Goal: Transaction & Acquisition: Purchase product/service

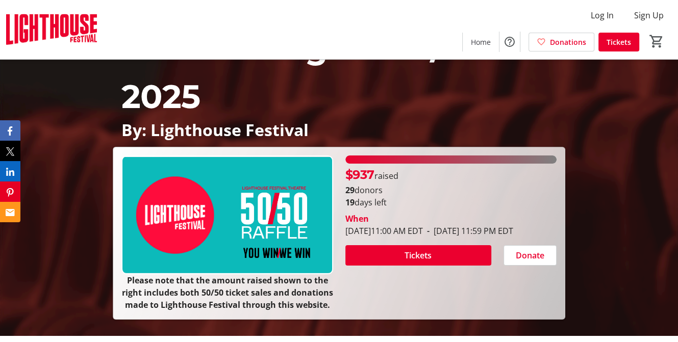
scroll to position [102, 0]
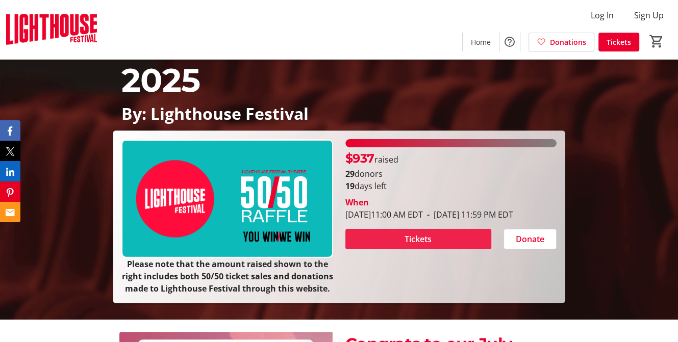
click at [407, 245] on span "Tickets" at bounding box center [417, 239] width 27 height 12
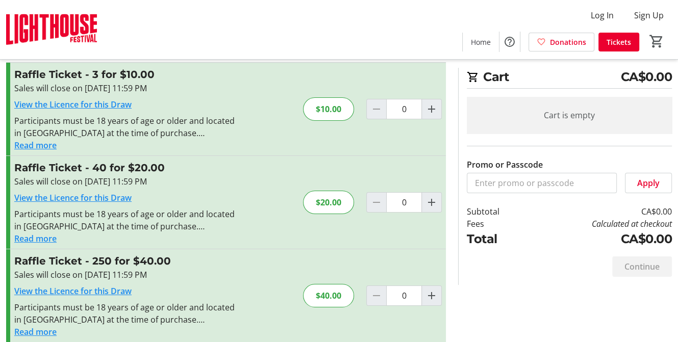
scroll to position [34, 0]
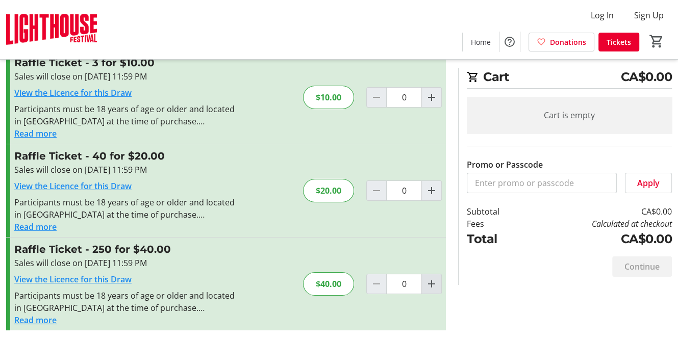
click at [431, 283] on mat-icon "Increment by one" at bounding box center [431, 284] width 12 height 12
type input "1"
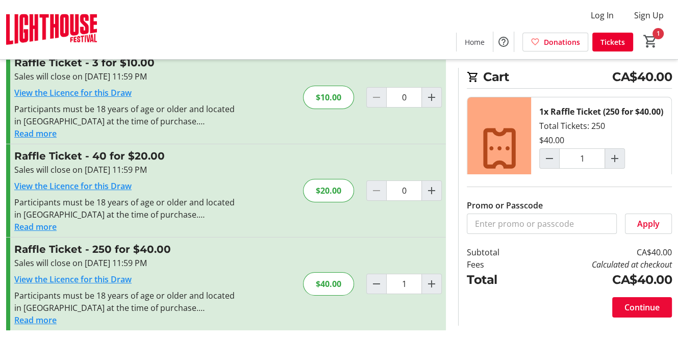
click at [642, 309] on span "Continue" at bounding box center [641, 307] width 35 height 12
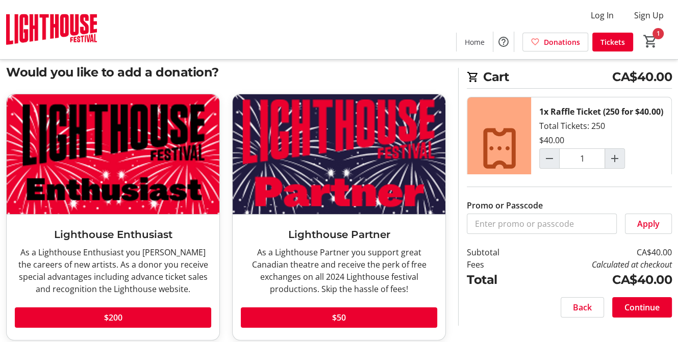
scroll to position [31, 0]
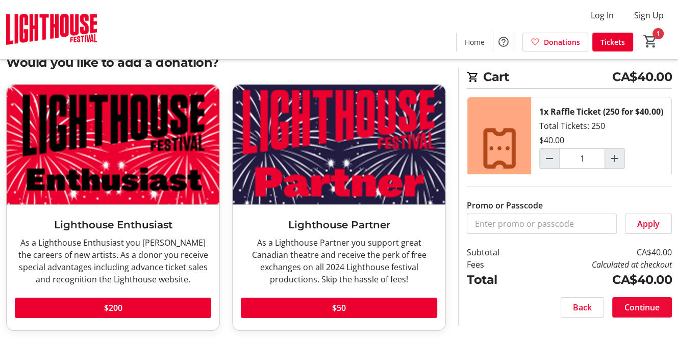
click at [636, 310] on span "Continue" at bounding box center [641, 307] width 35 height 12
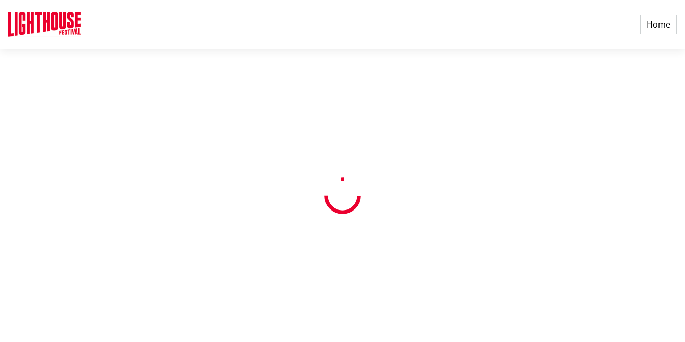
select select "CA"
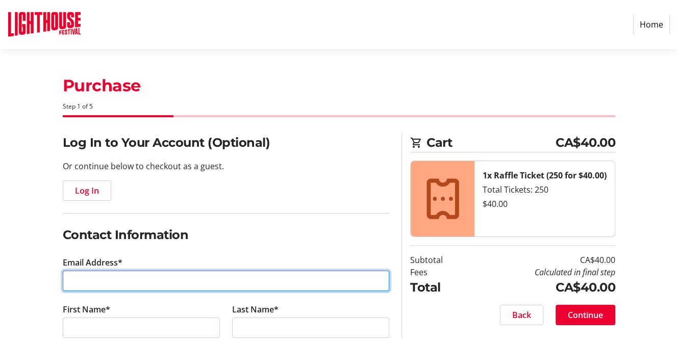
click at [89, 282] on input "Email Address*" at bounding box center [226, 281] width 327 height 20
type input "[EMAIL_ADDRESS][DOMAIN_NAME]"
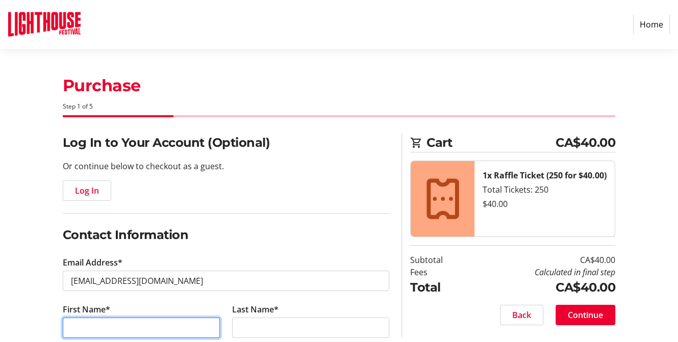
type input "[PERSON_NAME]"
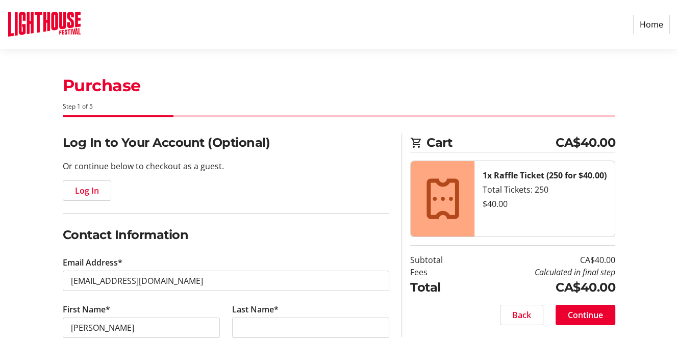
type input "[PERSON_NAME]"
type input "[PHONE_NUMBER]"
type input "[STREET_ADDRESS]"
type input "[GEOGRAPHIC_DATA]"
select select "ON"
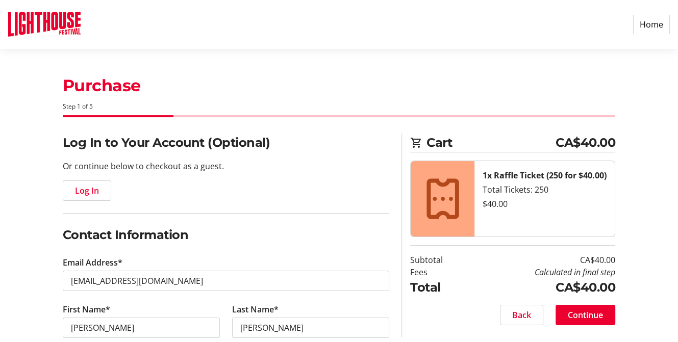
type input "N0A 1N2"
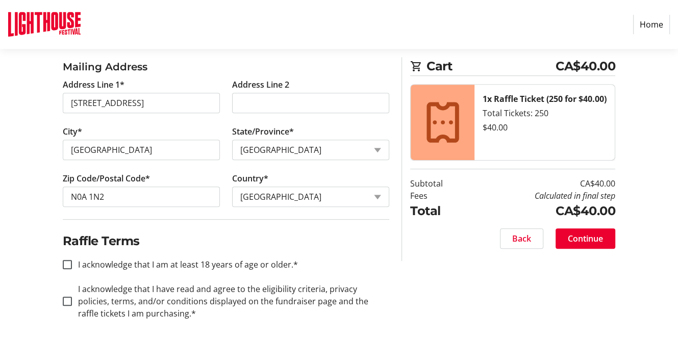
scroll to position [410, 0]
click at [63, 261] on input "I acknowledge that I am at least 18 years of age or older.*" at bounding box center [67, 264] width 9 height 9
checkbox input "true"
click at [67, 297] on input "I acknowledge that I have read and agree to the eligibility criteria, privacy p…" at bounding box center [67, 301] width 9 height 9
checkbox input "true"
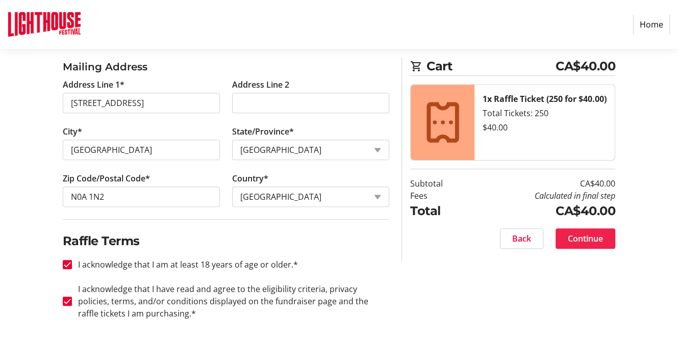
click at [585, 240] on span "Continue" at bounding box center [585, 239] width 35 height 12
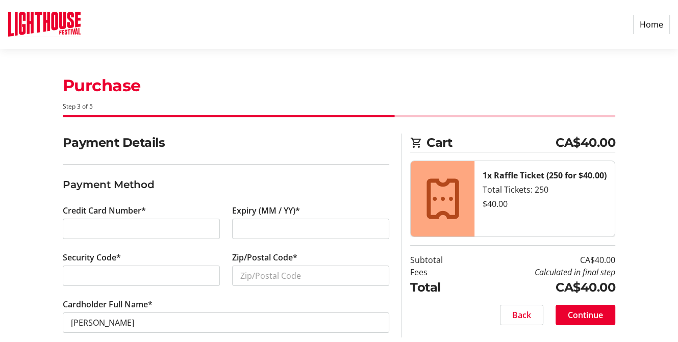
click at [82, 268] on div at bounding box center [141, 276] width 157 height 20
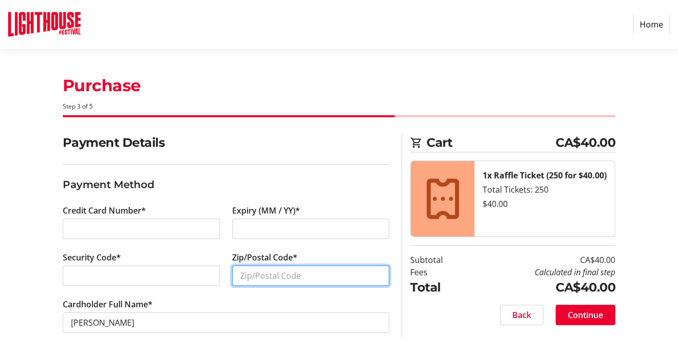
click at [240, 274] on input "Zip/Postal Code*" at bounding box center [310, 276] width 157 height 20
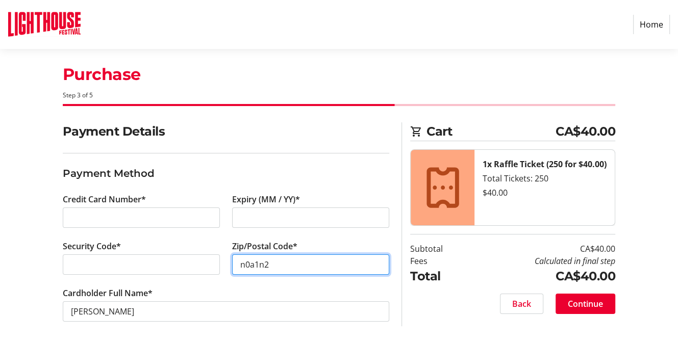
scroll to position [14, 0]
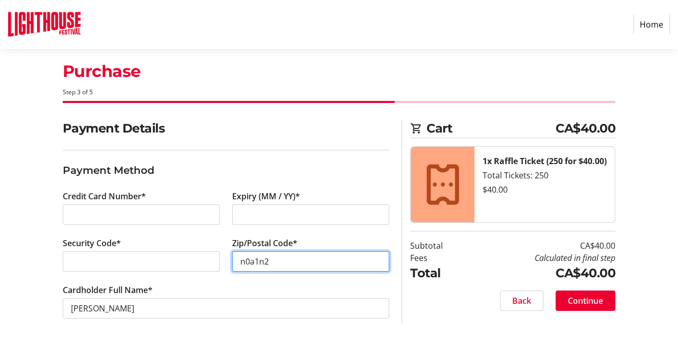
type input "n0a1n2"
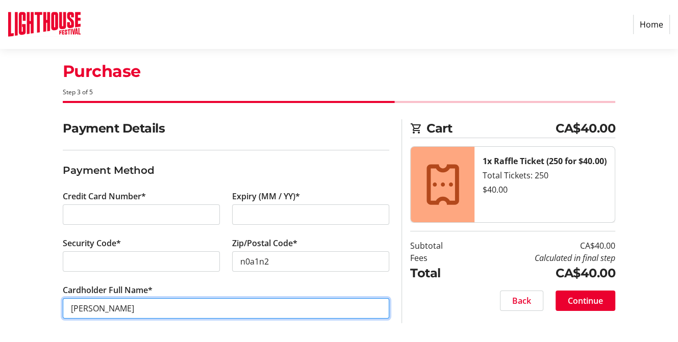
click at [88, 306] on input "[PERSON_NAME]" at bounding box center [226, 308] width 327 height 20
type input "[PERSON_NAME]"
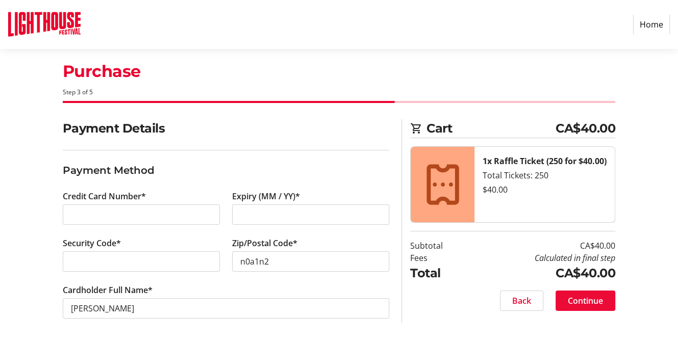
click at [579, 301] on span "Continue" at bounding box center [585, 301] width 35 height 12
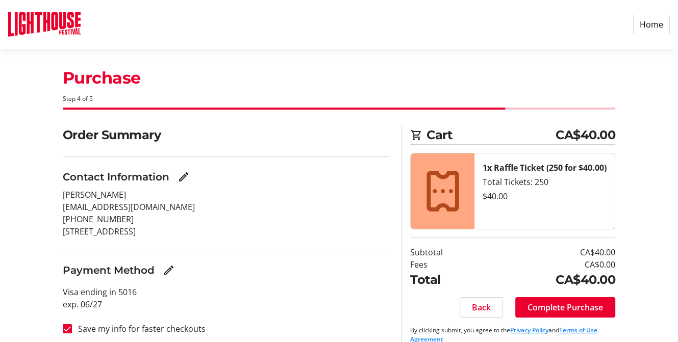
scroll to position [21, 0]
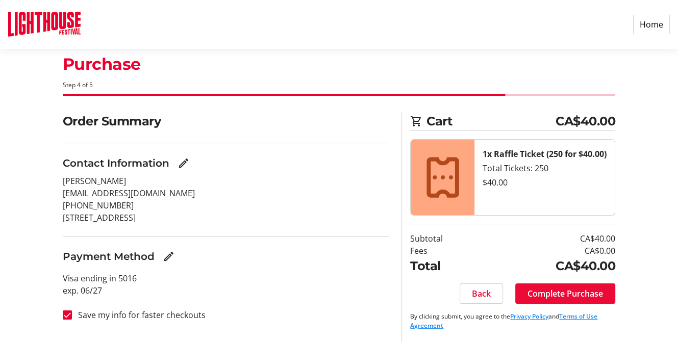
click at [553, 291] on span "Complete Purchase" at bounding box center [564, 294] width 75 height 12
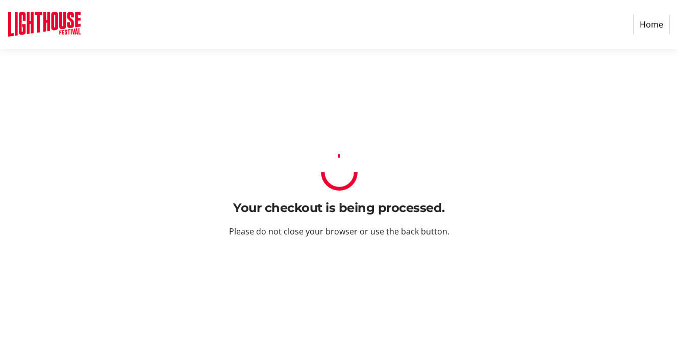
scroll to position [0, 0]
